Goal: Task Accomplishment & Management: Manage account settings

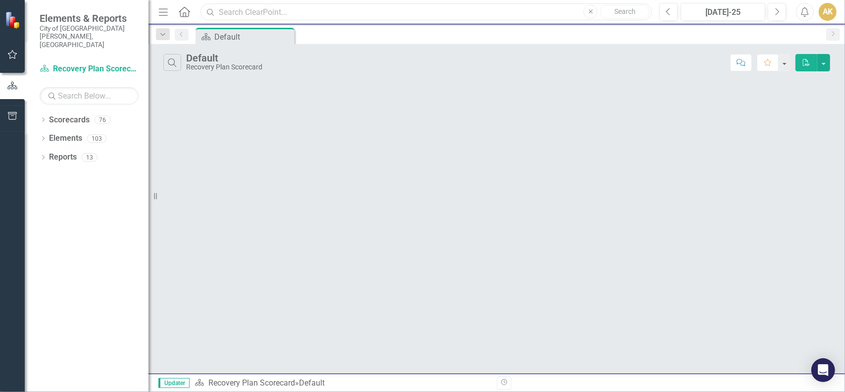
click at [253, 10] on input "text" at bounding box center [425, 11] width 451 height 17
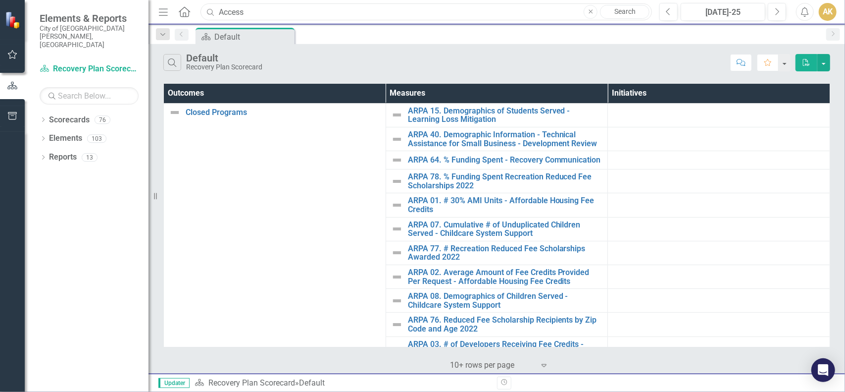
drag, startPoint x: 274, startPoint y: 10, endPoint x: 106, endPoint y: 10, distance: 167.3
click at [106, 10] on div "Elements & Reports City of [GEOGRAPHIC_DATA][PERSON_NAME], CO Scorecard Recover…" at bounding box center [422, 196] width 845 height 392
type input "Response"
drag, startPoint x: 274, startPoint y: 14, endPoint x: 174, endPoint y: 8, distance: 99.7
click at [174, 8] on div "Menu Home Search Response Close Search" at bounding box center [403, 11] width 494 height 19
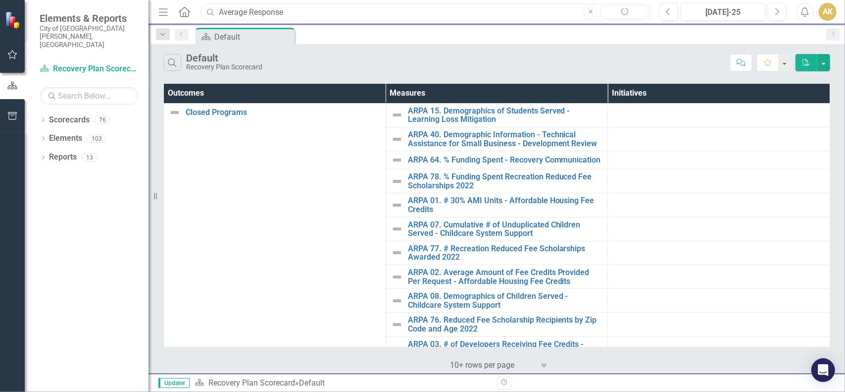
type input "Average Response"
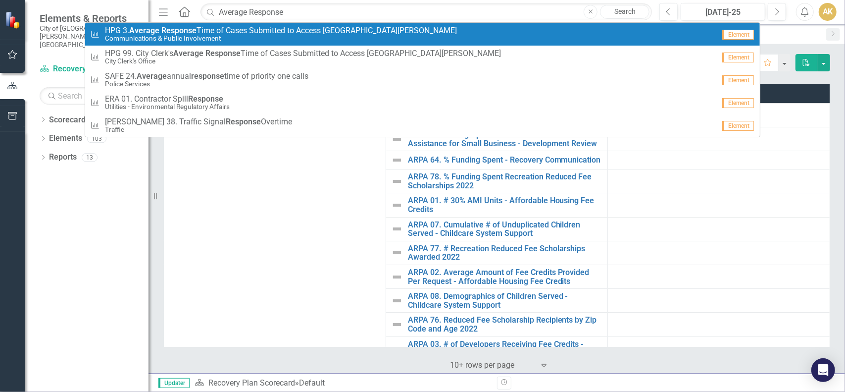
click at [178, 35] on small "Communications & Public Involvement" at bounding box center [281, 38] width 352 height 7
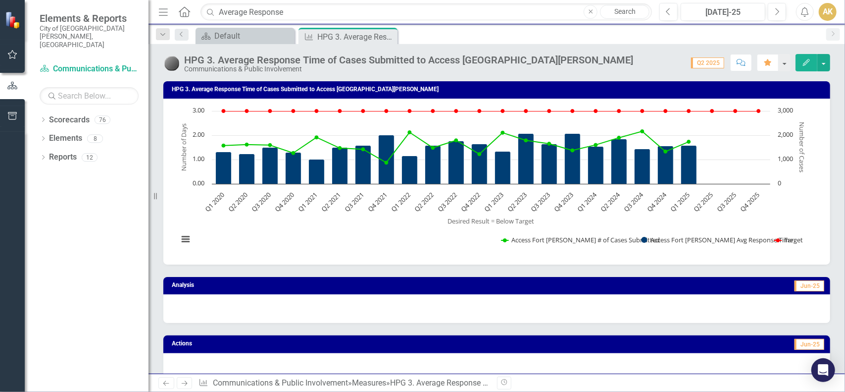
click at [800, 61] on button "Edit" at bounding box center [806, 62] width 22 height 17
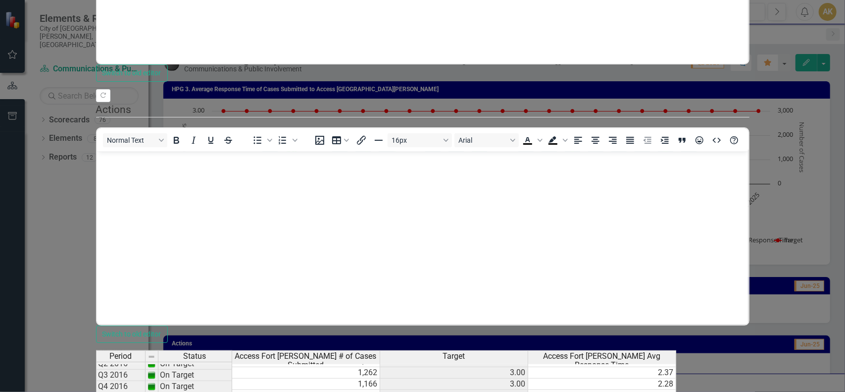
scroll to position [323, 0]
type textarea "1.79"
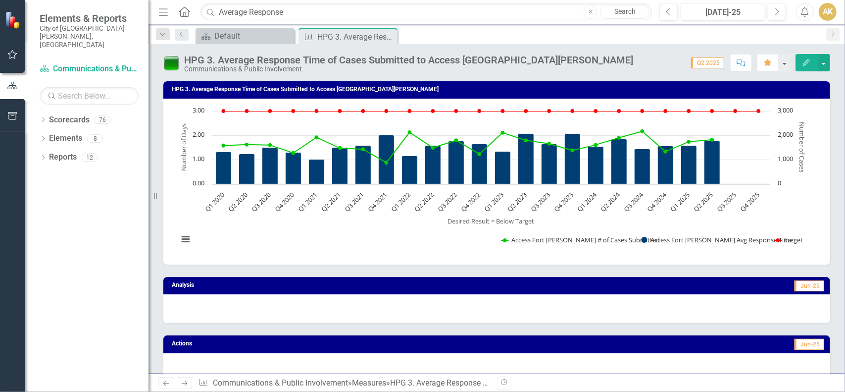
click at [810, 61] on icon "button" at bounding box center [806, 62] width 7 height 7
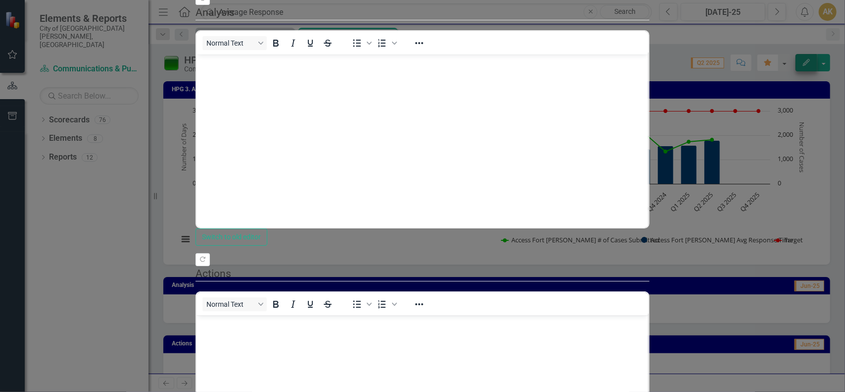
scroll to position [0, 0]
click at [310, 73] on body "Rich Text Area. Press ALT-0 for help." at bounding box center [422, 128] width 452 height 149
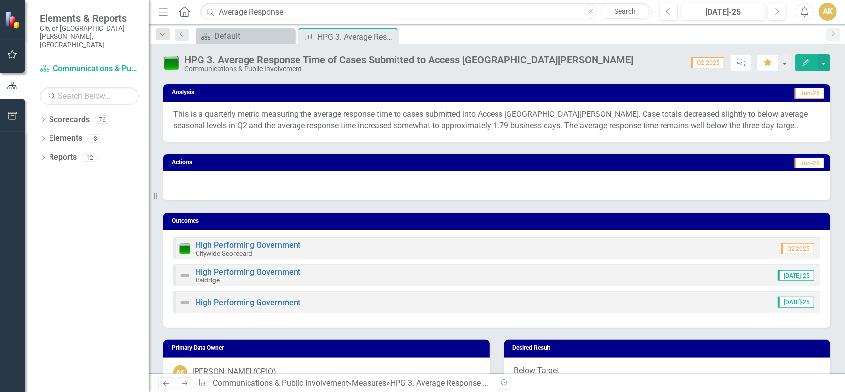
scroll to position [198, 0]
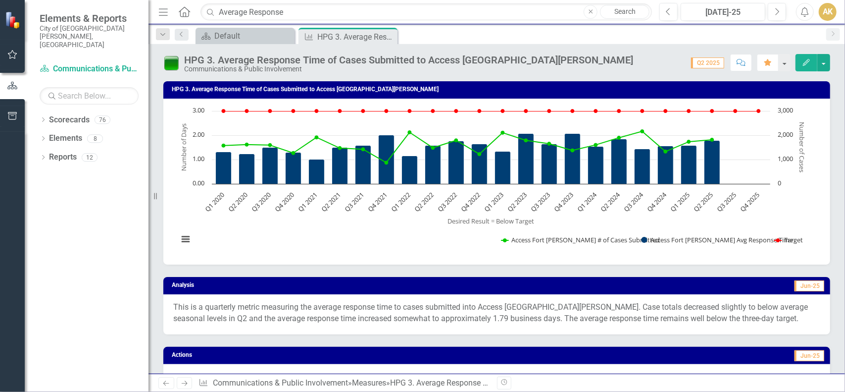
scroll to position [198, 0]
